Goal: Task Accomplishment & Management: Complete application form

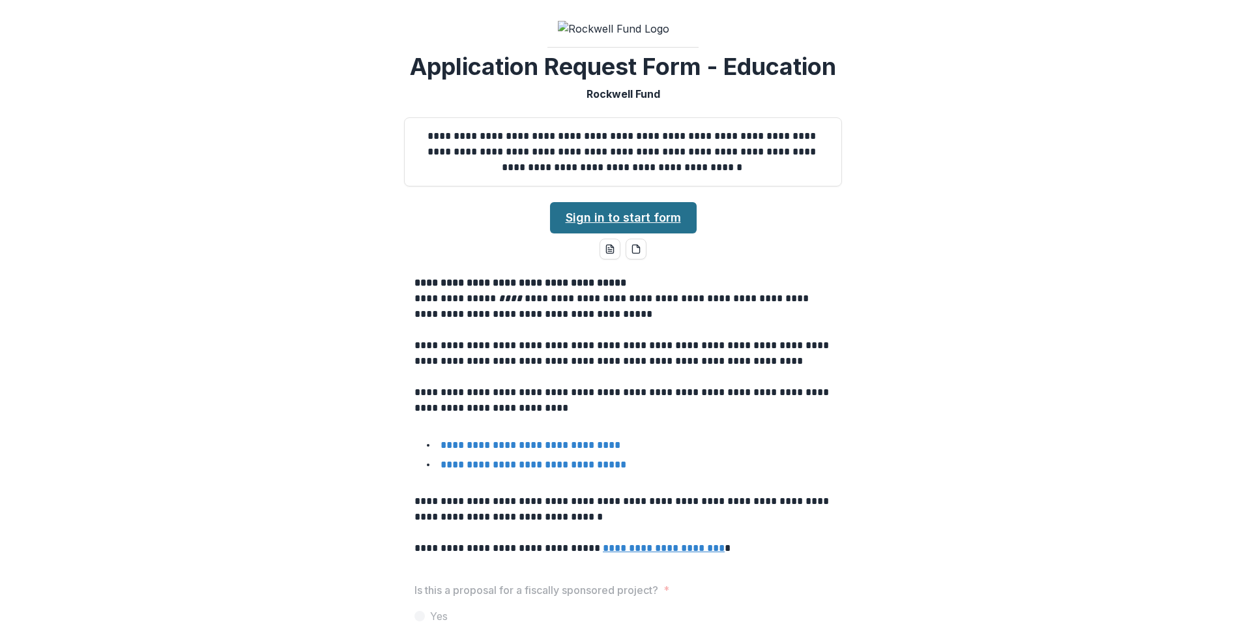
click at [630, 210] on link "Sign in to start form" at bounding box center [623, 217] width 147 height 31
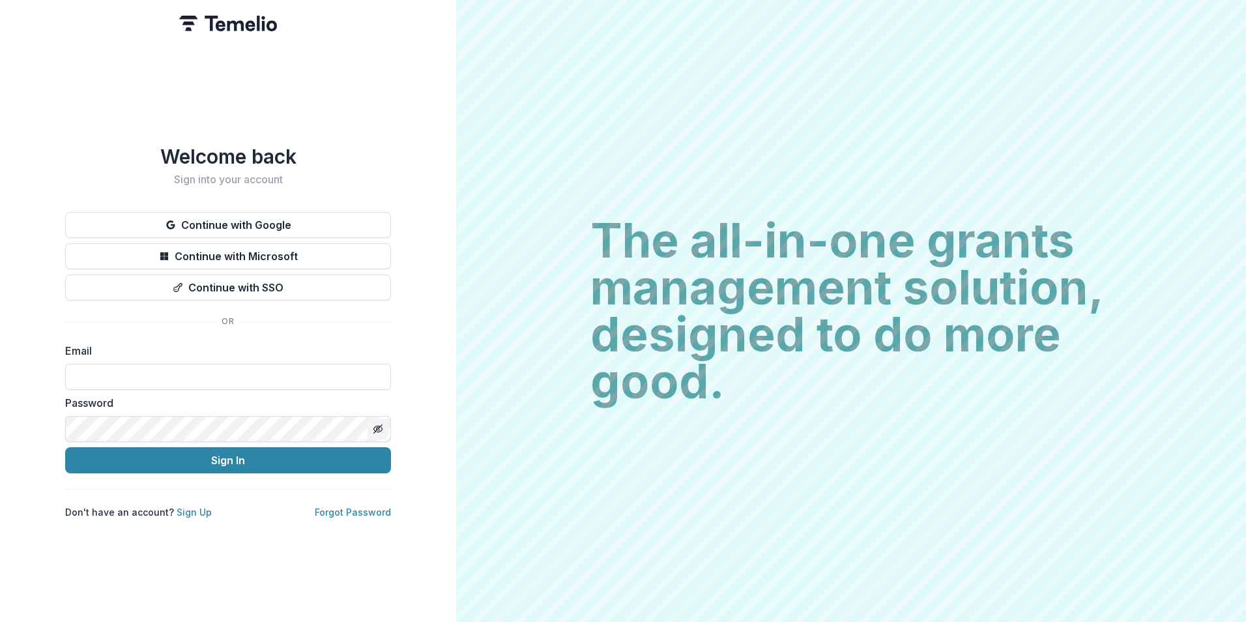
type input "**********"
click at [375, 424] on icon "Toggle password visibility" at bounding box center [378, 429] width 10 height 10
click at [373, 424] on icon "Toggle password visibility" at bounding box center [378, 429] width 10 height 10
click at [377, 426] on line "Toggle password visibility" at bounding box center [378, 429] width 8 height 8
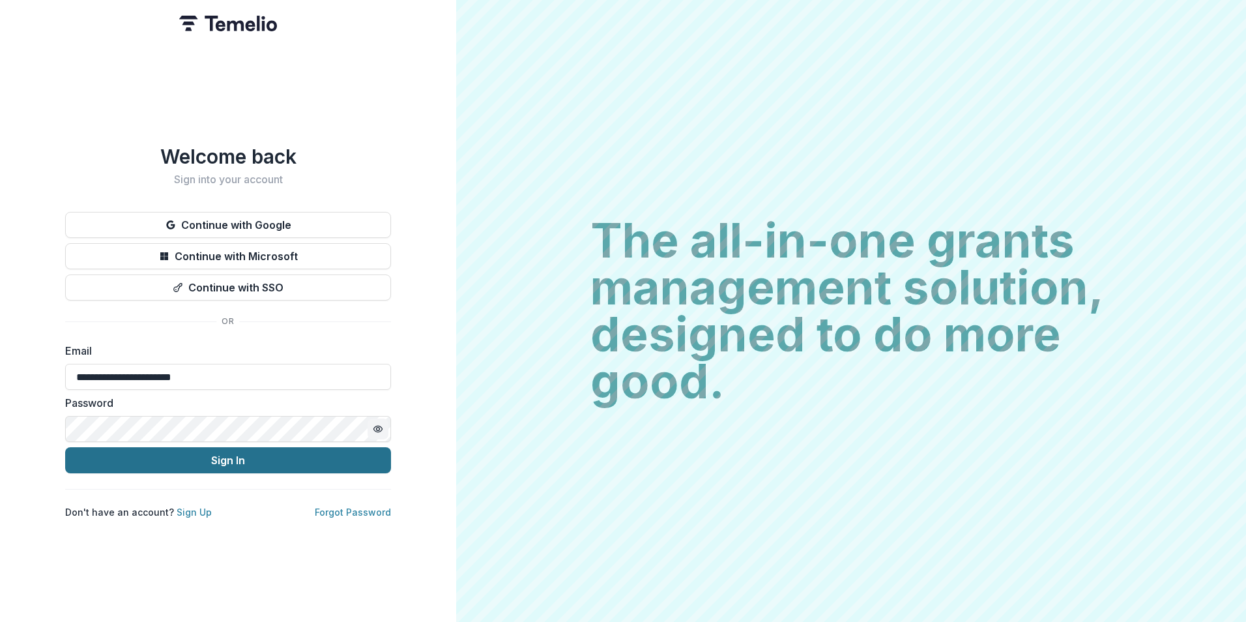
click at [261, 453] on button "Sign In" at bounding box center [228, 460] width 326 height 26
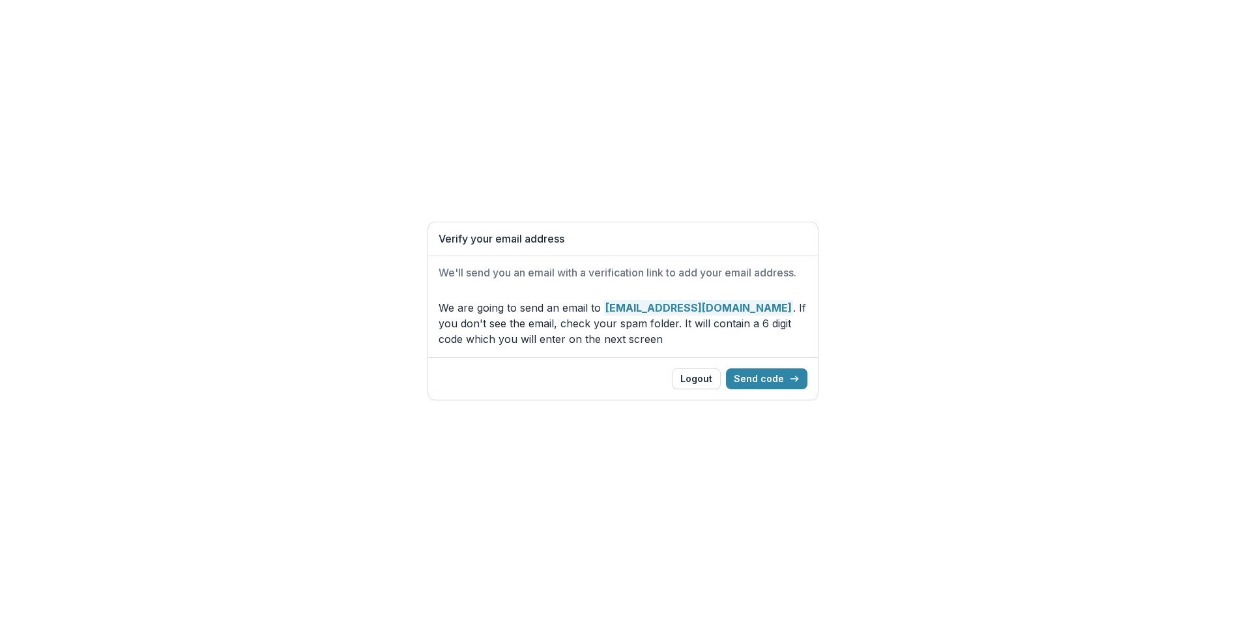
click at [845, 83] on div "Verify your email address We'll send you an email with a verification link to a…" at bounding box center [623, 311] width 1246 height 622
click at [764, 379] on button "Send code" at bounding box center [766, 378] width 81 height 21
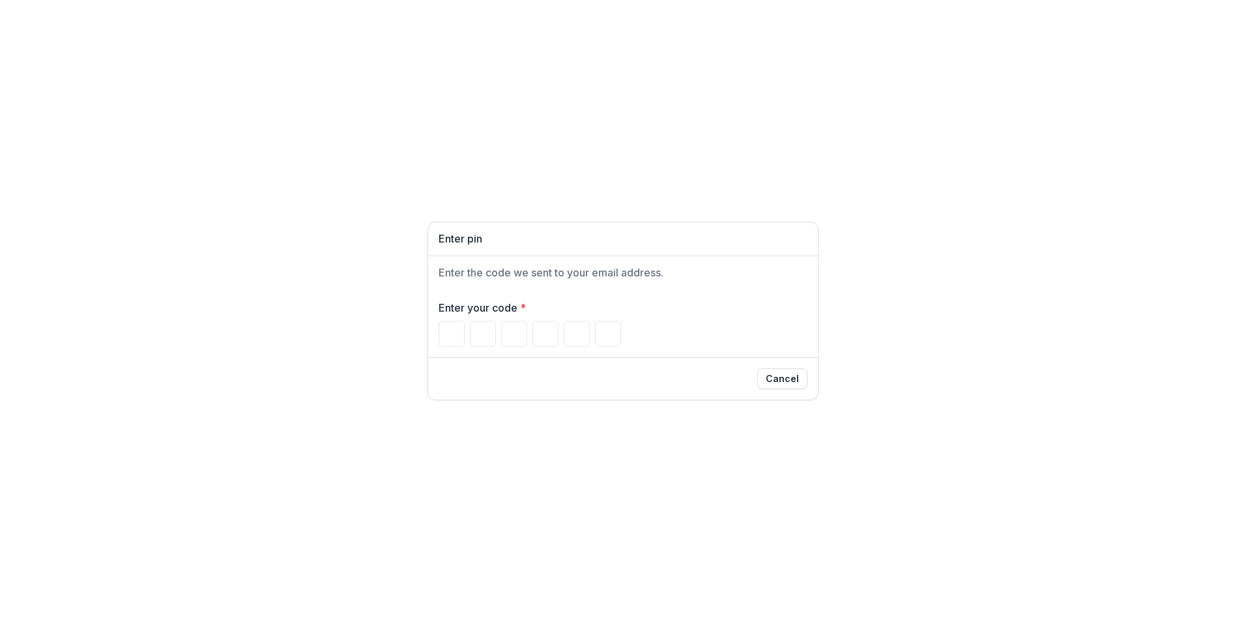
click at [500, 349] on div "Enter your code *" at bounding box center [623, 323] width 390 height 68
click at [495, 330] on div at bounding box center [623, 334] width 369 height 26
click at [512, 333] on input "Please enter your pin code" at bounding box center [514, 334] width 26 height 26
type input "*"
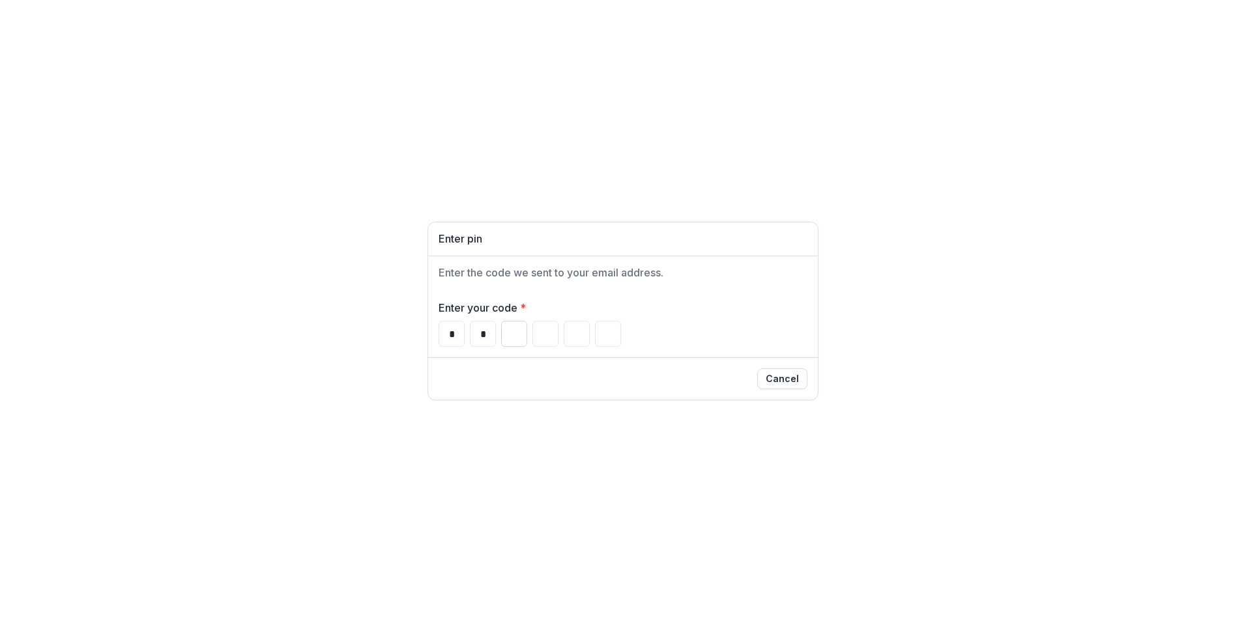
type input "*"
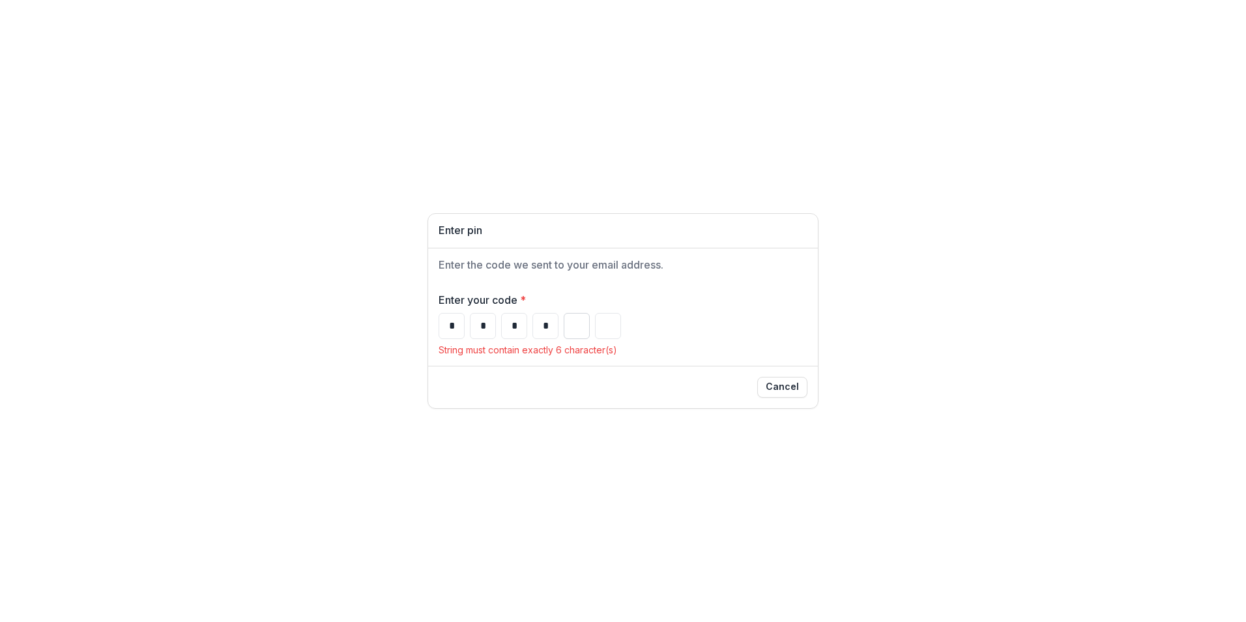
click at [564, 322] on input "Please enter your pin code" at bounding box center [577, 326] width 26 height 26
type input "*"
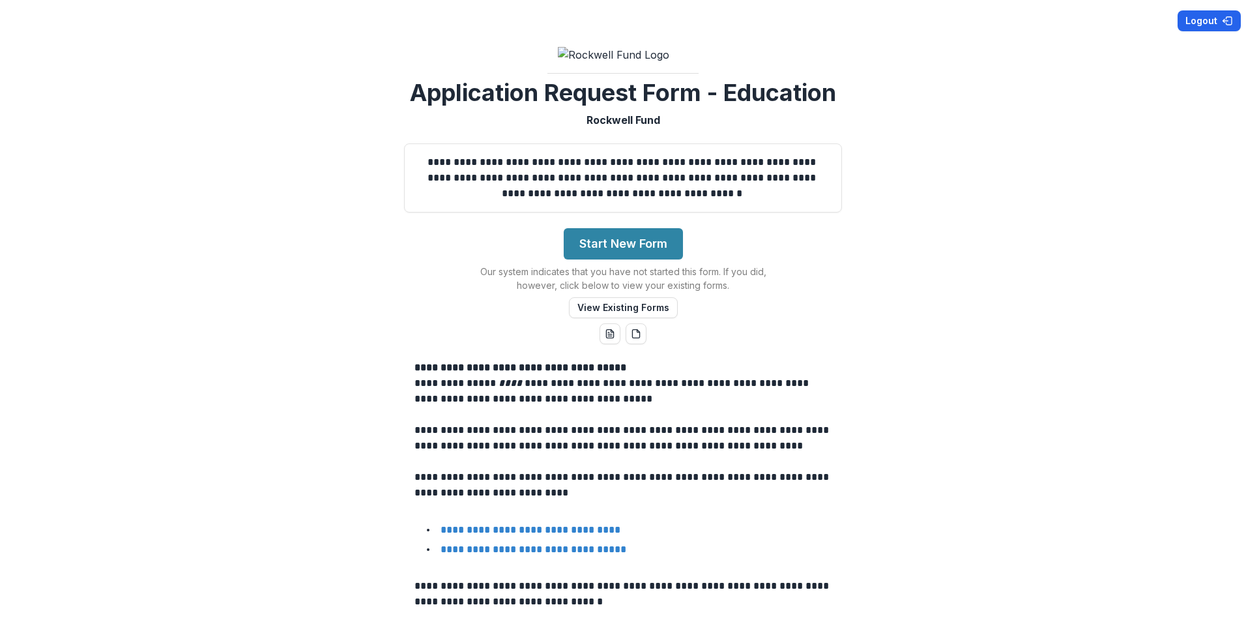
click at [1210, 19] on button "Logout" at bounding box center [1209, 20] width 63 height 21
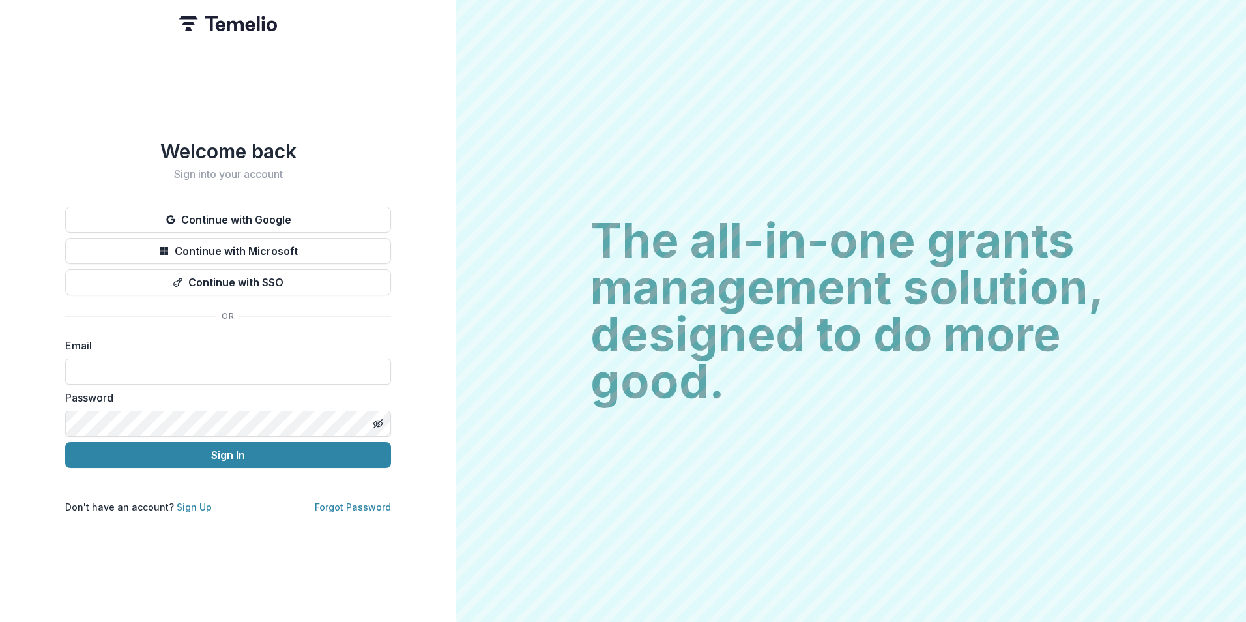
type input "**********"
